Goal: Check status: Check status

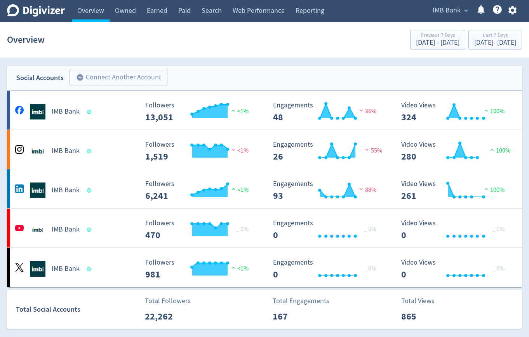
click at [439, 16] on span "IMB Bank" at bounding box center [447, 10] width 28 height 12
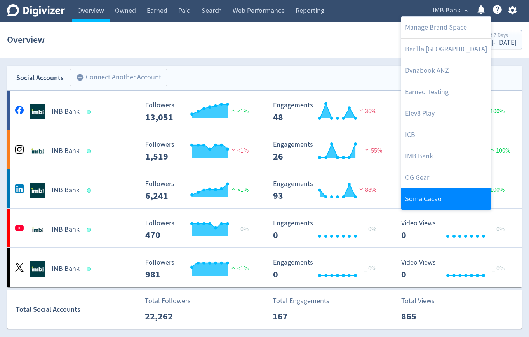
click at [419, 196] on link "Soma Cacao" at bounding box center [447, 198] width 90 height 21
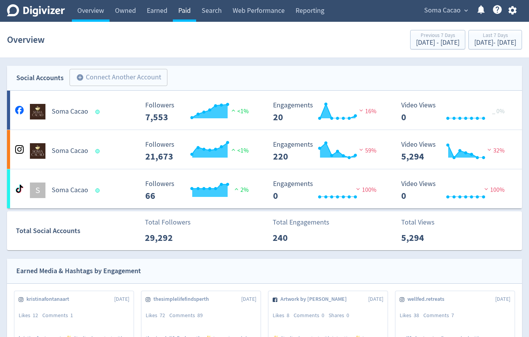
click at [189, 14] on link "Paid" at bounding box center [184, 11] width 23 height 22
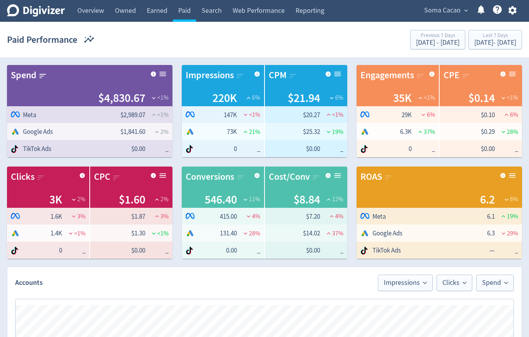
scroll to position [6, 0]
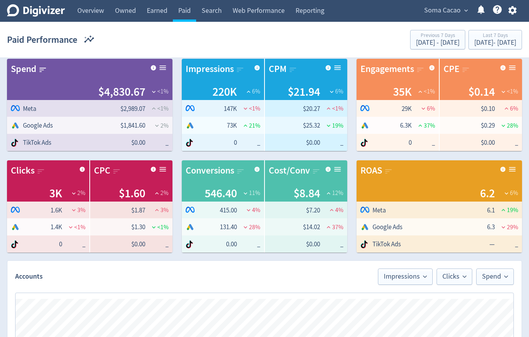
click at [468, 51] on div "Paid Performance Previous 7 Days [DATE] - [DATE] Last 7 Days [DATE] - [DATE]" at bounding box center [264, 39] width 515 height 25
click at [475, 42] on div "[DATE] - [DATE]" at bounding box center [496, 42] width 42 height 7
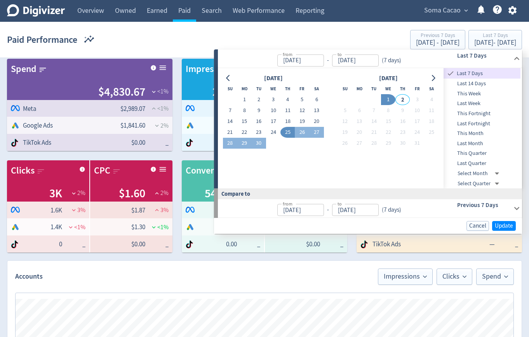
click at [387, 100] on button "1" at bounding box center [388, 99] width 14 height 11
type input "[DATE]"
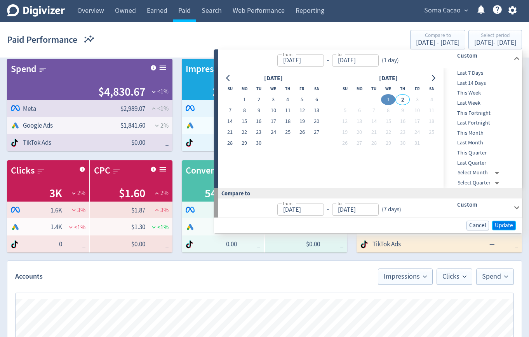
click at [499, 225] on span "Update" at bounding box center [504, 225] width 18 height 6
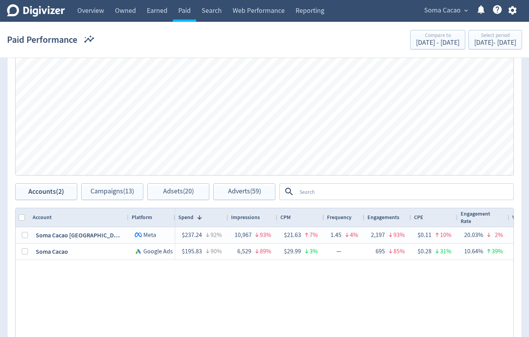
scroll to position [280, 0]
click at [335, 188] on textarea at bounding box center [405, 190] width 217 height 14
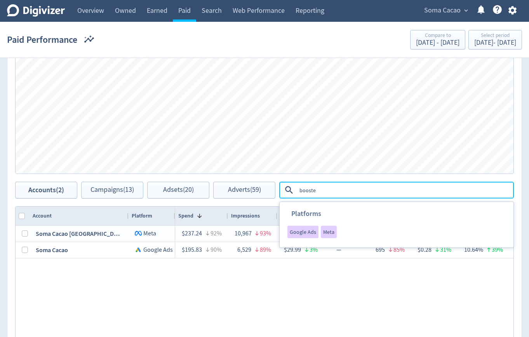
type textarea "boosted"
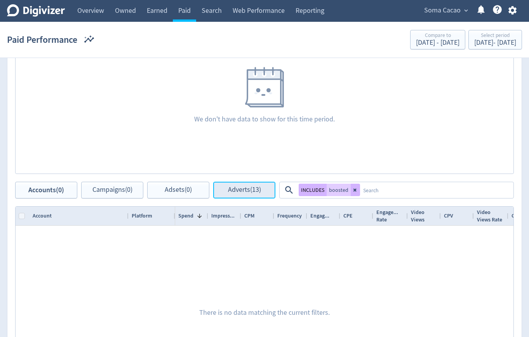
click at [220, 185] on button "Adverts (13)" at bounding box center [244, 190] width 62 height 17
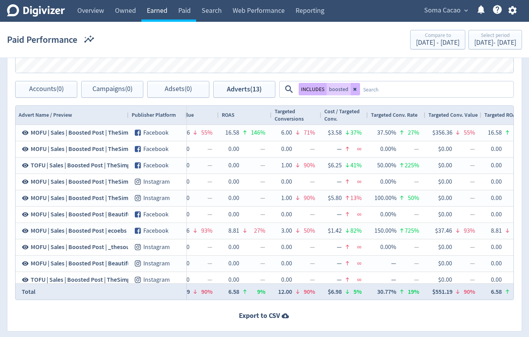
click at [151, 9] on link "Earned" at bounding box center [156, 11] width 31 height 22
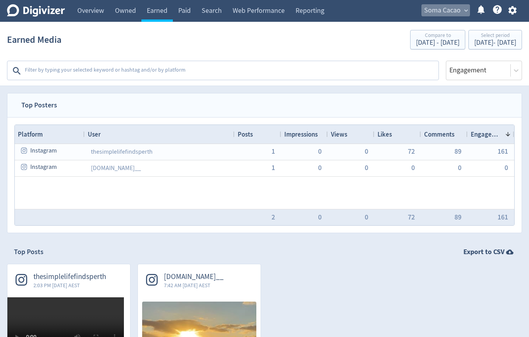
click at [431, 11] on span "Soma Cacao" at bounding box center [442, 10] width 37 height 12
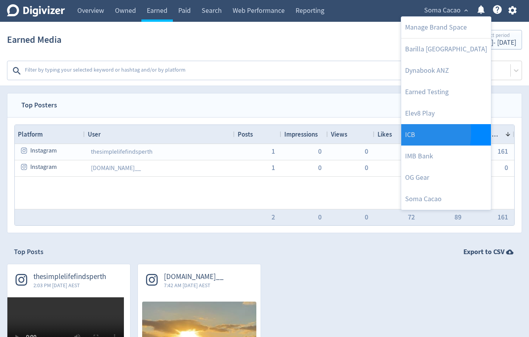
click at [402, 133] on link "ICB" at bounding box center [447, 134] width 90 height 21
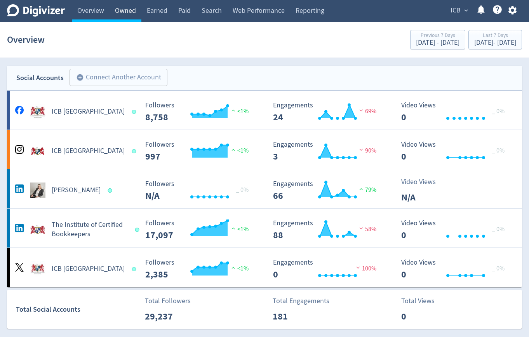
click at [131, 6] on link "Owned" at bounding box center [126, 11] width 32 height 22
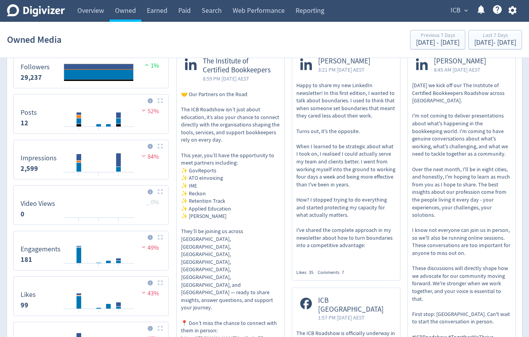
scroll to position [306, 0]
